Goal: Task Accomplishment & Management: Use online tool/utility

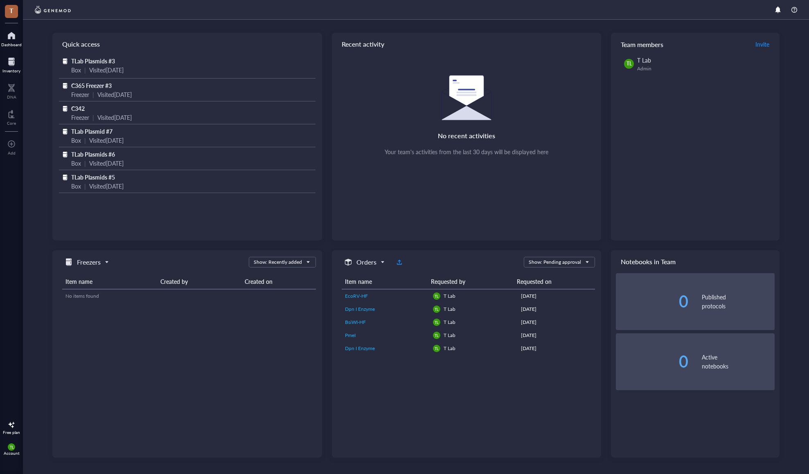
click at [6, 63] on div at bounding box center [11, 61] width 18 height 13
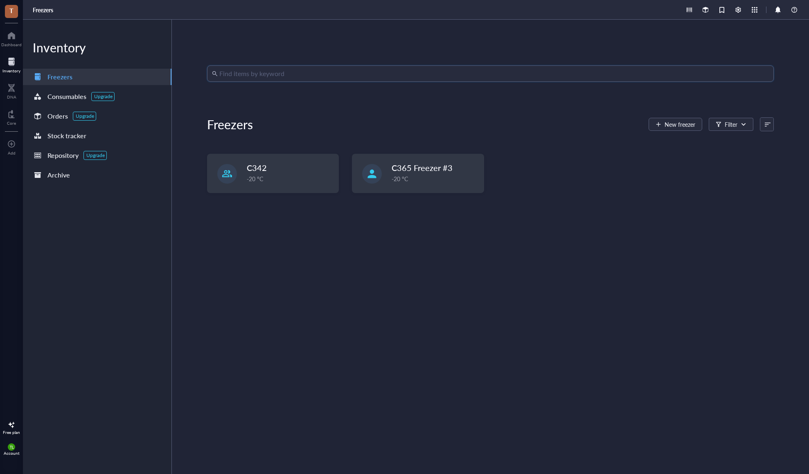
click at [329, 71] on input "search" at bounding box center [494, 74] width 550 height 16
type input "top"
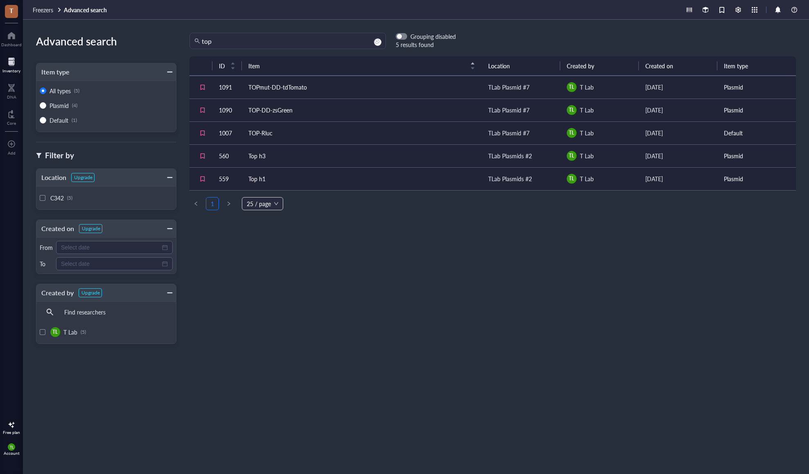
click at [521, 109] on div "TLab Plasmid #7" at bounding box center [508, 110] width 41 height 9
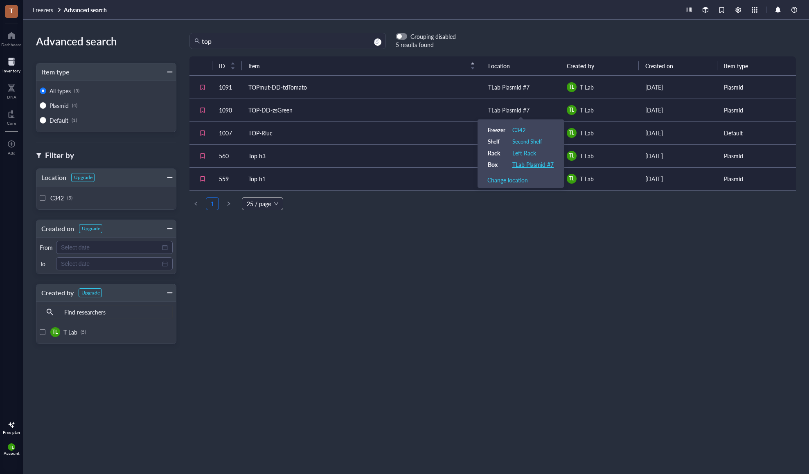
click at [532, 167] on div "TLab Plasmid #7" at bounding box center [532, 164] width 41 height 7
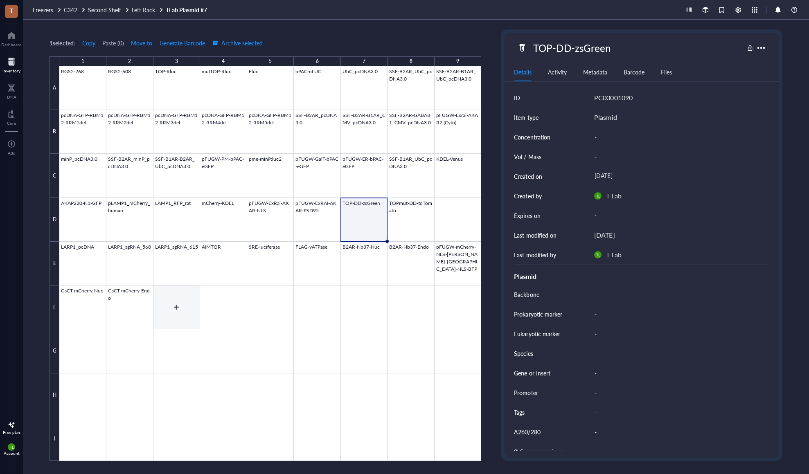
click at [174, 306] on div at bounding box center [270, 263] width 422 height 395
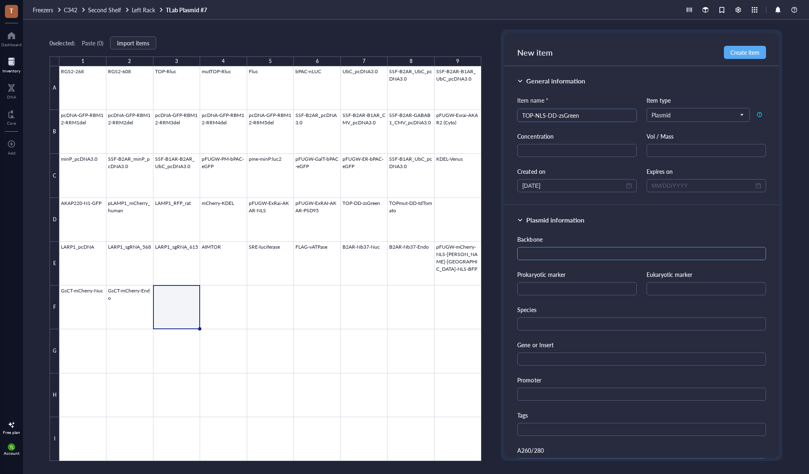
type input "TOP-NLS-DD-zsGreen"
click at [606, 259] on input "text" at bounding box center [641, 253] width 248 height 13
type input "p"
click at [754, 55] on span "Create item" at bounding box center [744, 52] width 29 height 7
